Goal: Task Accomplishment & Management: Manage account settings

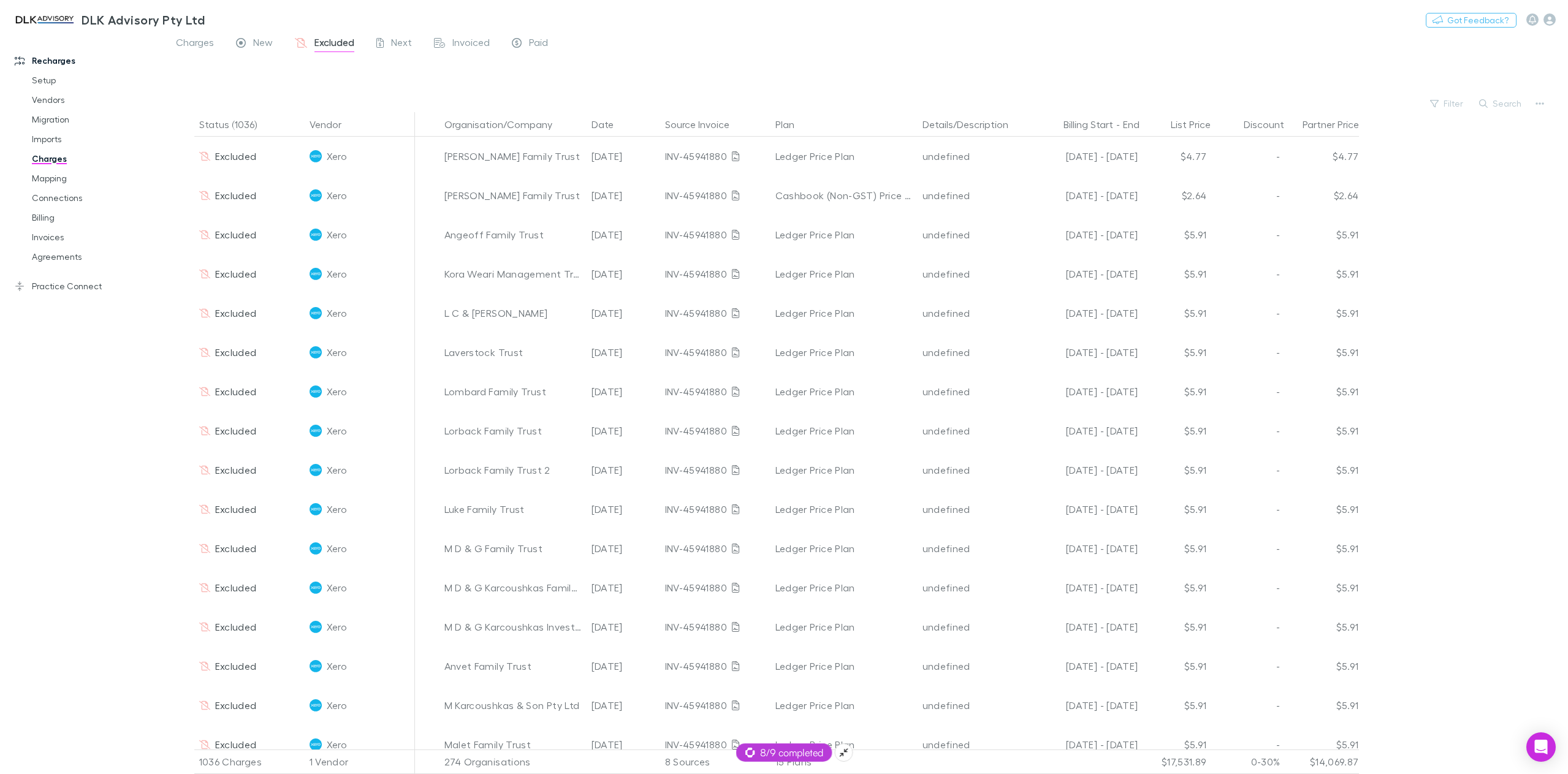
drag, startPoint x: 0, startPoint y: 0, endPoint x: 778, endPoint y: 754, distance: 1083.4
click at [778, 754] on span "8/9 completed" at bounding box center [784, 752] width 78 height 15
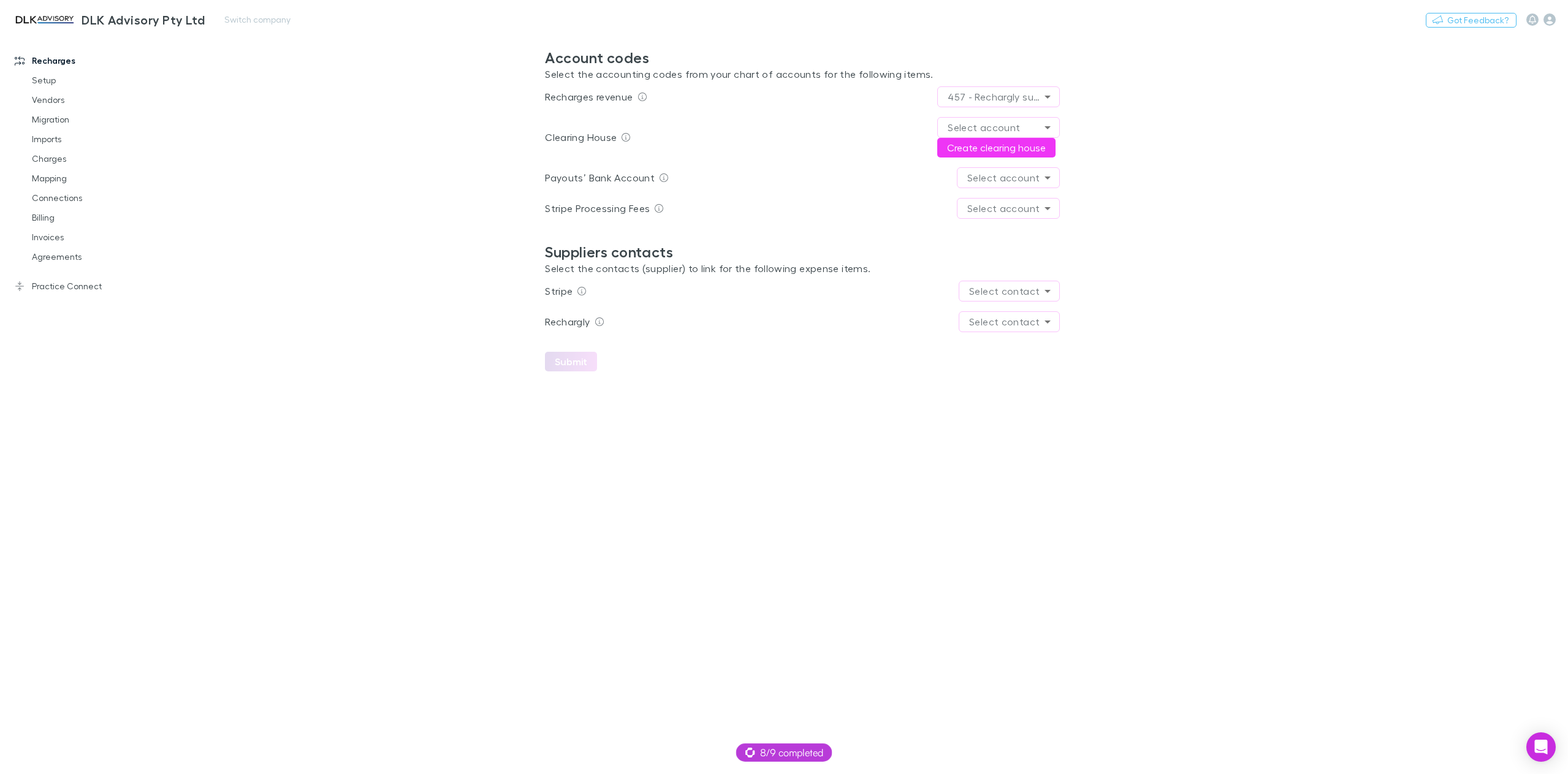
click at [1559, 19] on div "Nothing Got Feedback?" at bounding box center [1497, 20] width 142 height 16
click at [1548, 21] on icon "button" at bounding box center [1550, 20] width 12 height 12
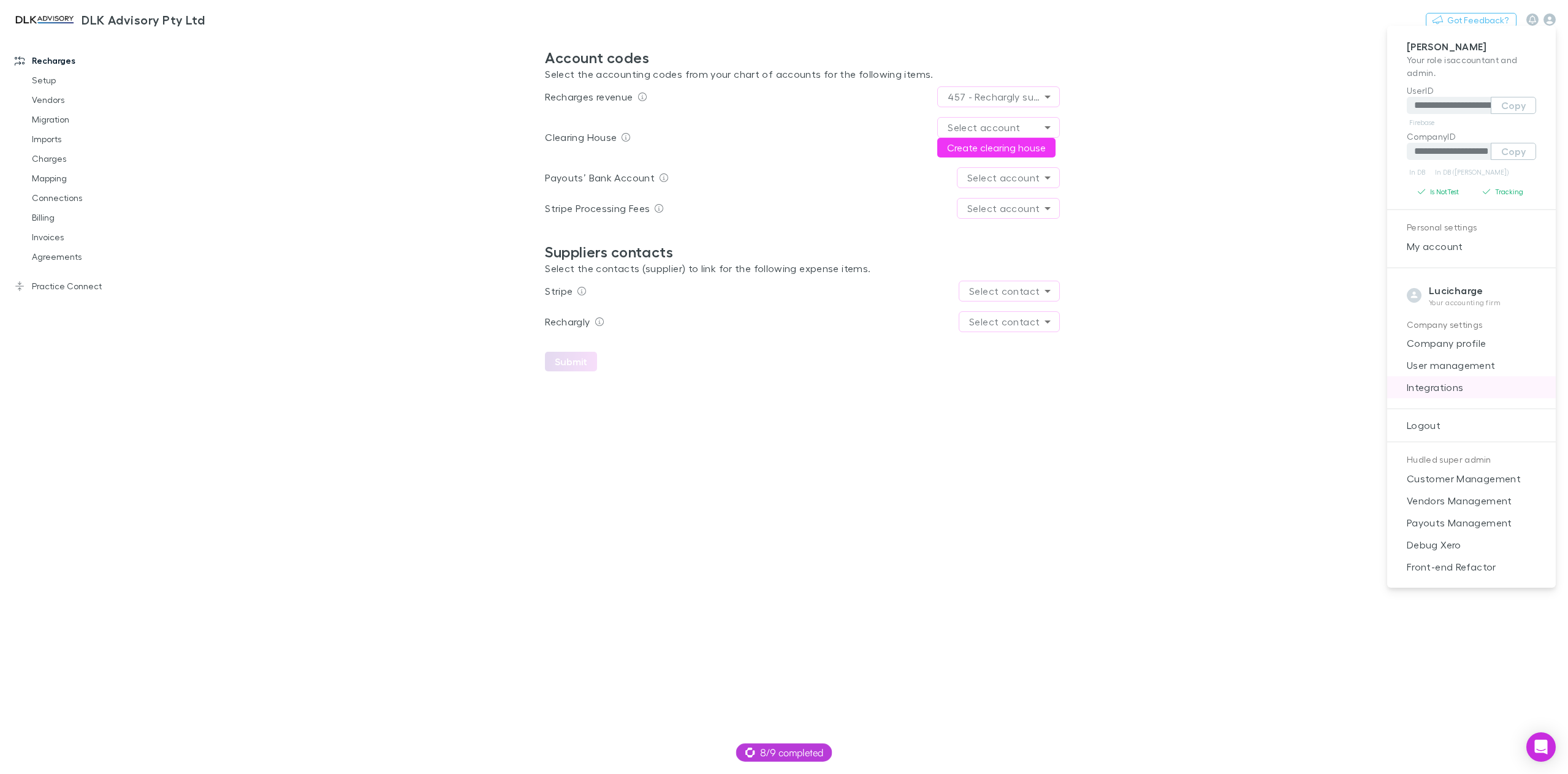
click at [1441, 381] on span "Integrations" at bounding box center [1472, 388] width 149 height 15
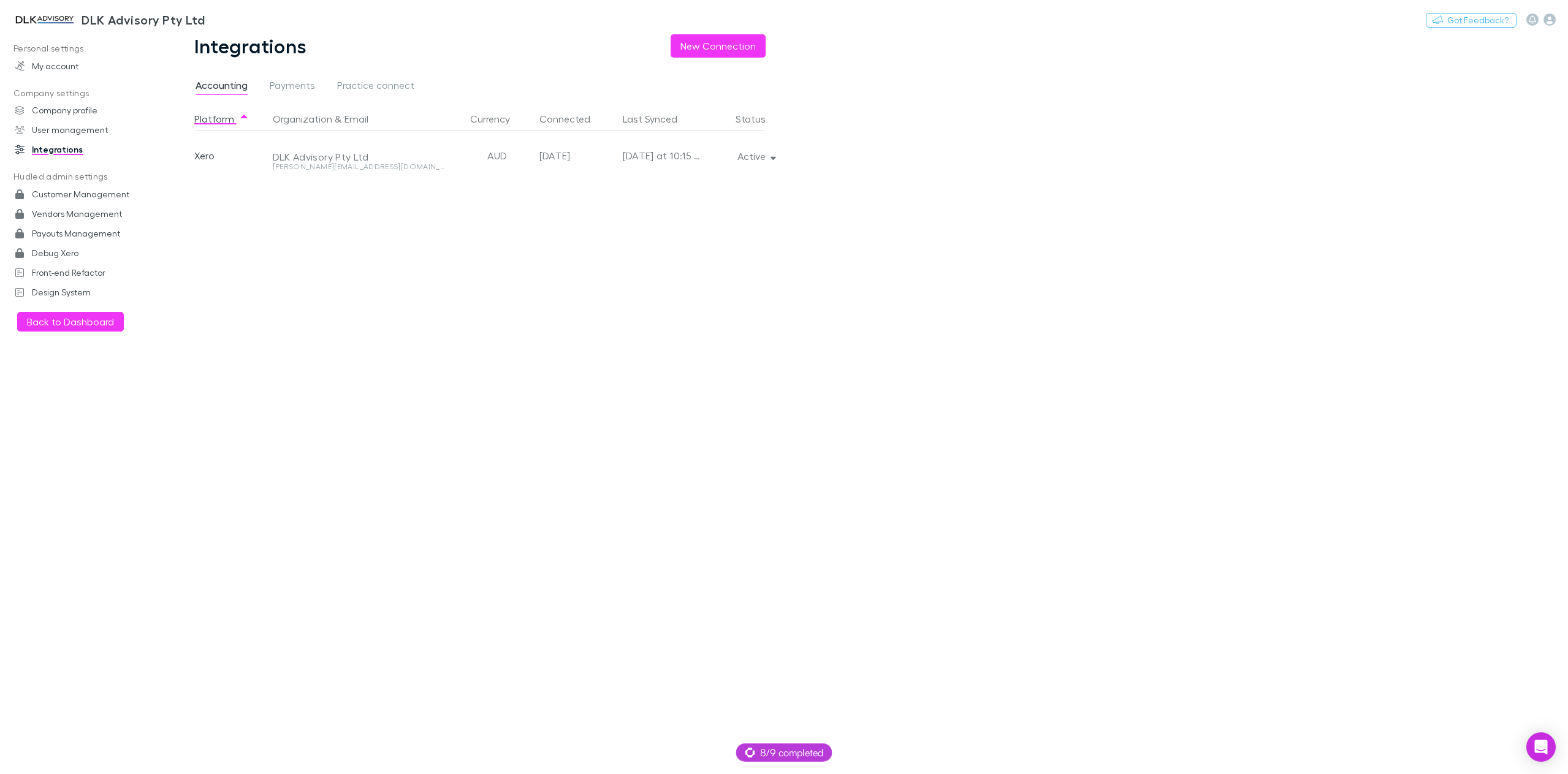
click at [261, 80] on div "Accounting Payments Practice connect" at bounding box center [310, 87] width 231 height 20
click at [285, 83] on span "Payments" at bounding box center [292, 87] width 45 height 16
click at [229, 84] on span "Accounting" at bounding box center [222, 87] width 52 height 16
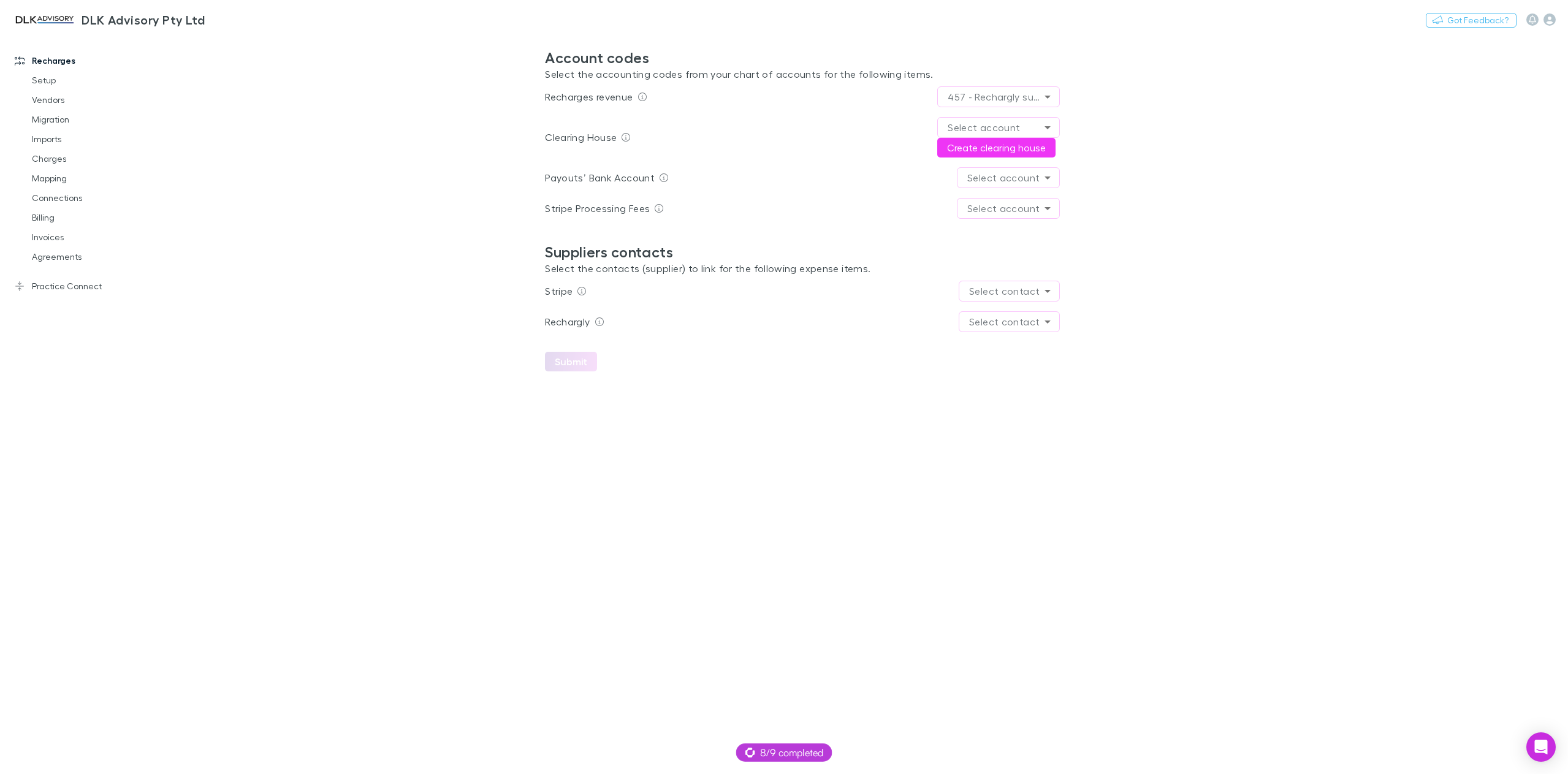
click at [1006, 290] on body "**********" at bounding box center [784, 387] width 1568 height 774
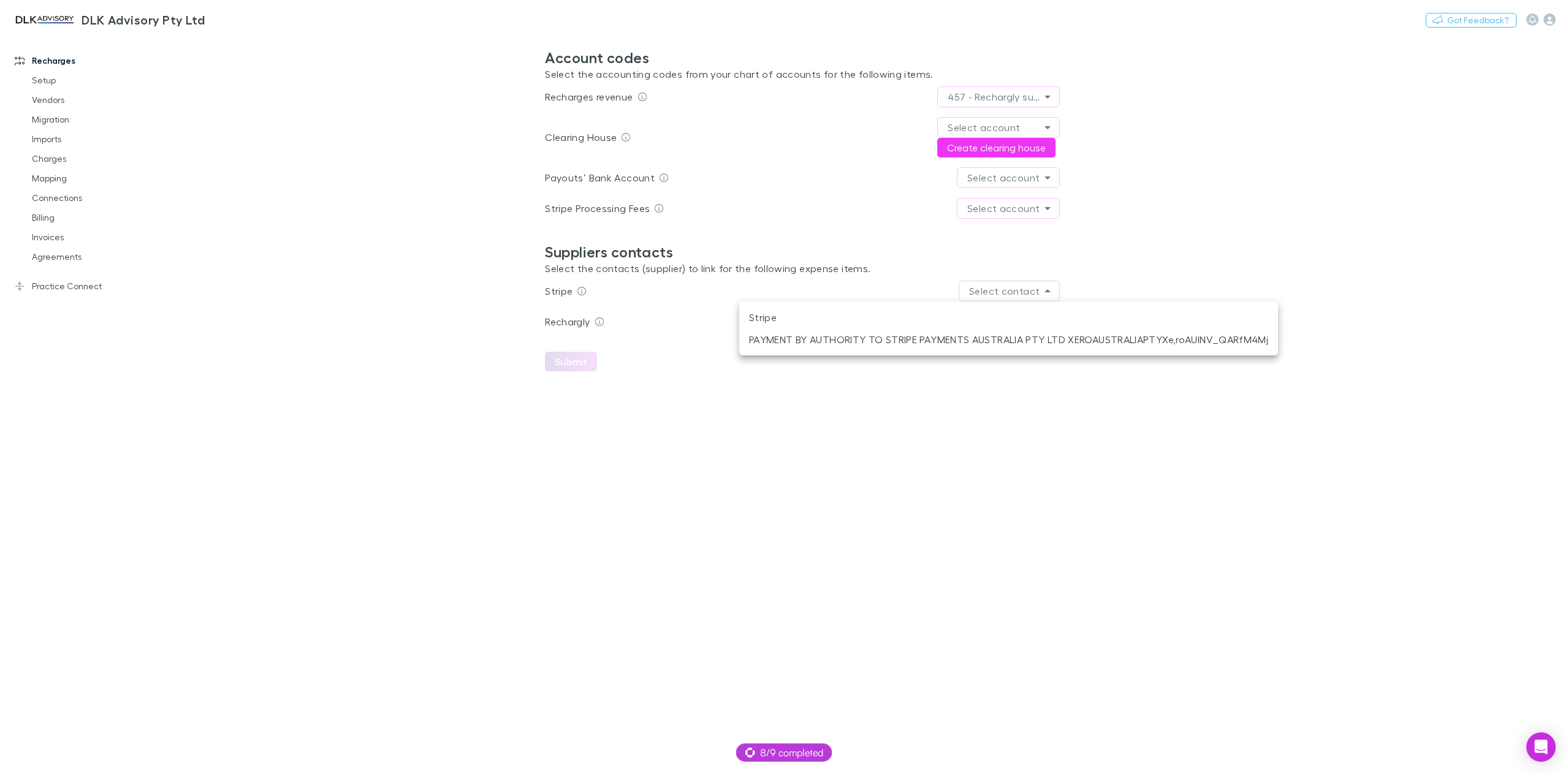
click at [1283, 264] on div at bounding box center [784, 387] width 1568 height 774
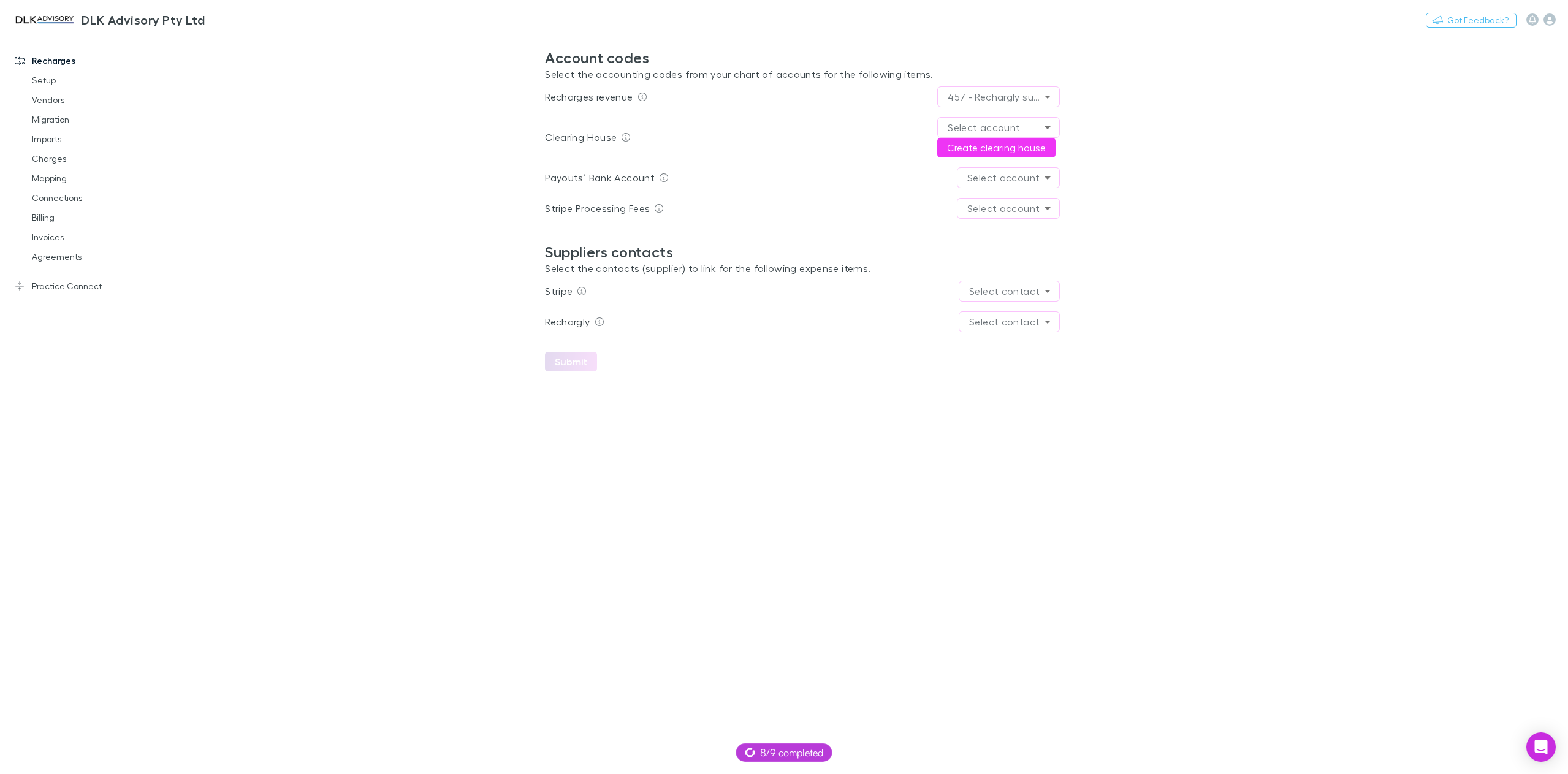
click at [1044, 322] on body "**********" at bounding box center [784, 387] width 1568 height 774
click at [1185, 269] on div at bounding box center [784, 387] width 1568 height 774
